Goal: Information Seeking & Learning: Learn about a topic

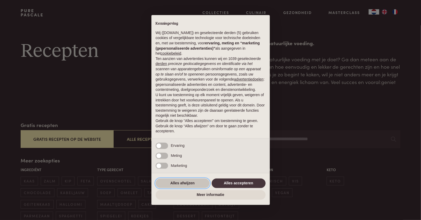
click at [178, 182] on button "Alles afwijzen" at bounding box center [183, 184] width 54 height 10
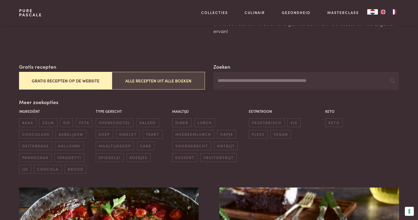
scroll to position [66, 0]
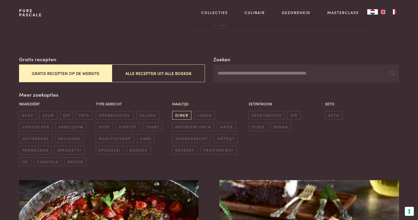
click at [182, 116] on span "diner" at bounding box center [181, 115] width 19 height 9
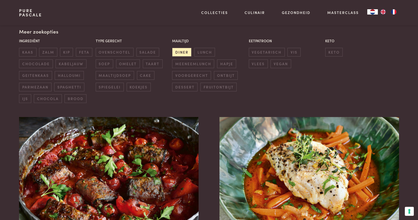
scroll to position [121, 0]
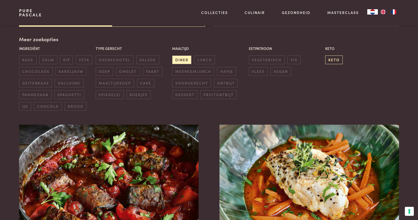
click at [334, 61] on span "keto" at bounding box center [333, 59] width 17 height 9
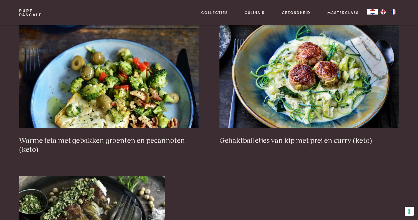
scroll to position [693, 0]
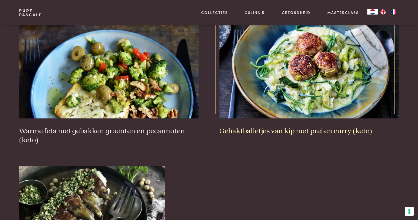
click at [302, 80] on img at bounding box center [308, 66] width 179 height 106
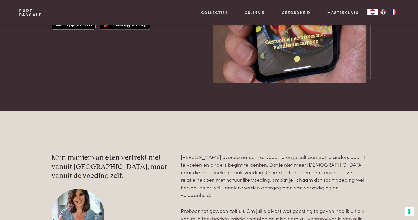
scroll to position [1288, 0]
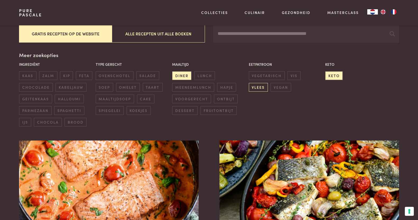
scroll to position [77, 0]
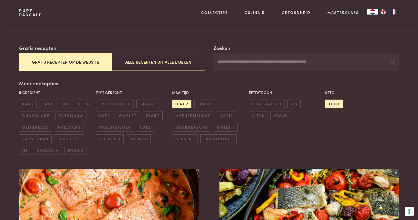
click at [335, 103] on span "keto" at bounding box center [333, 104] width 17 height 9
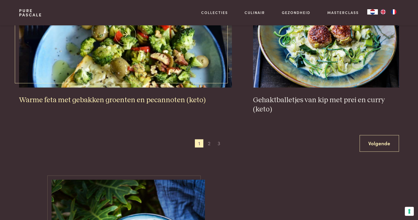
scroll to position [1024, 0]
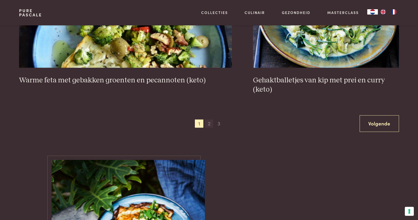
click at [207, 121] on span "2" at bounding box center [209, 123] width 8 height 8
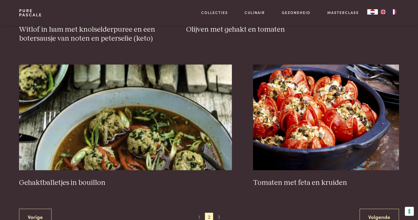
scroll to position [936, 0]
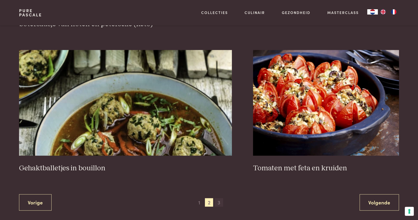
click at [218, 202] on span "3" at bounding box center [219, 202] width 8 height 8
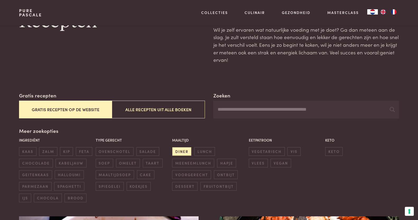
scroll to position [44, 0]
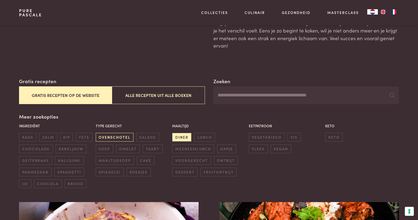
click at [110, 137] on span "ovenschotel" at bounding box center [115, 137] width 38 height 9
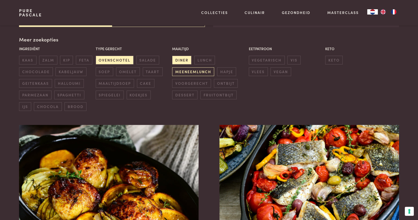
scroll to position [121, 0]
click at [186, 58] on span "diner" at bounding box center [181, 59] width 19 height 9
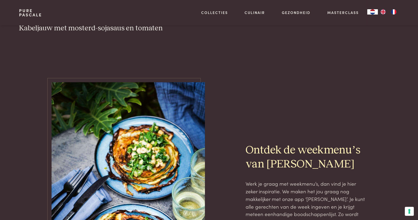
scroll to position [848, 0]
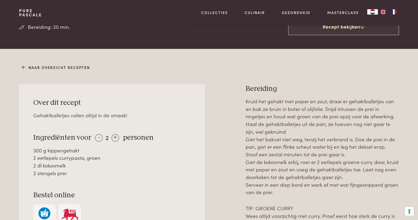
scroll to position [198, 0]
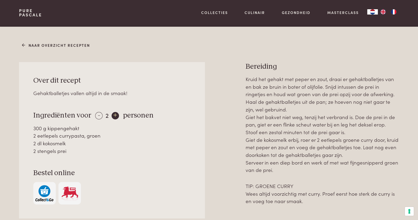
click at [115, 115] on div "+" at bounding box center [114, 115] width 7 height 7
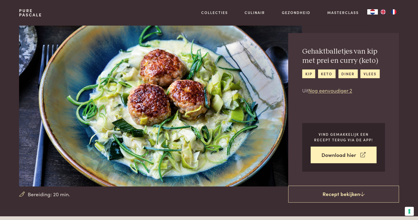
scroll to position [0, 0]
